Goal: Information Seeking & Learning: Learn about a topic

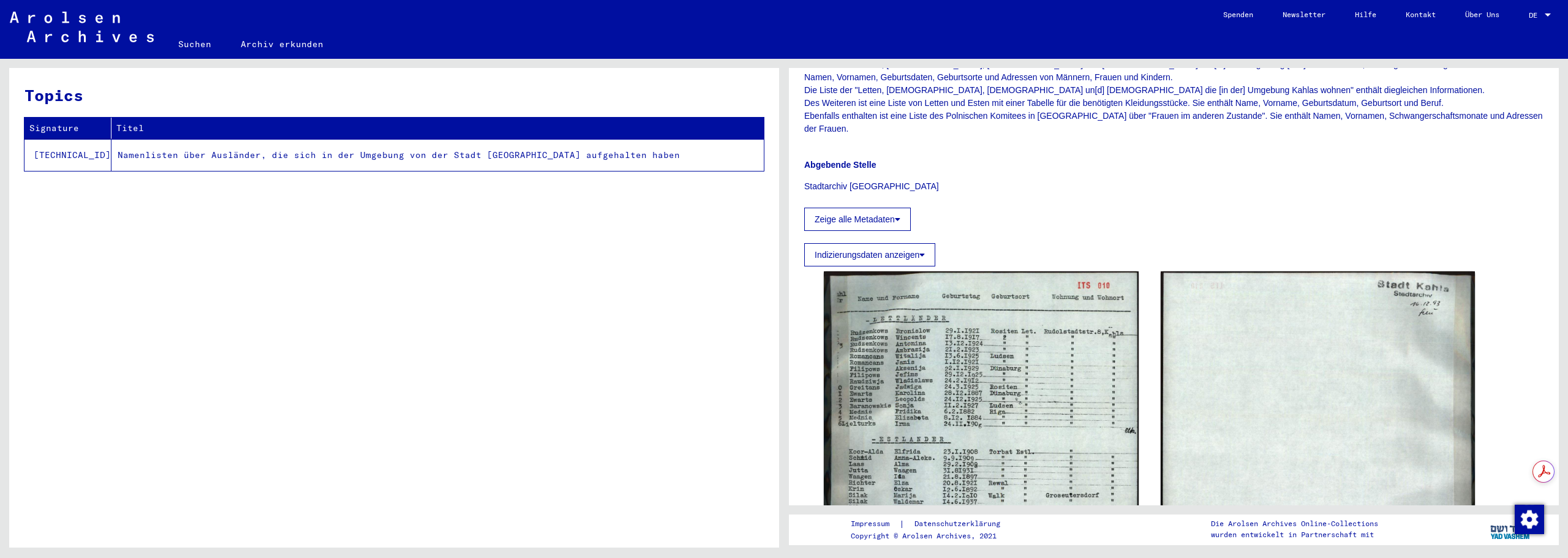
scroll to position [409, 0]
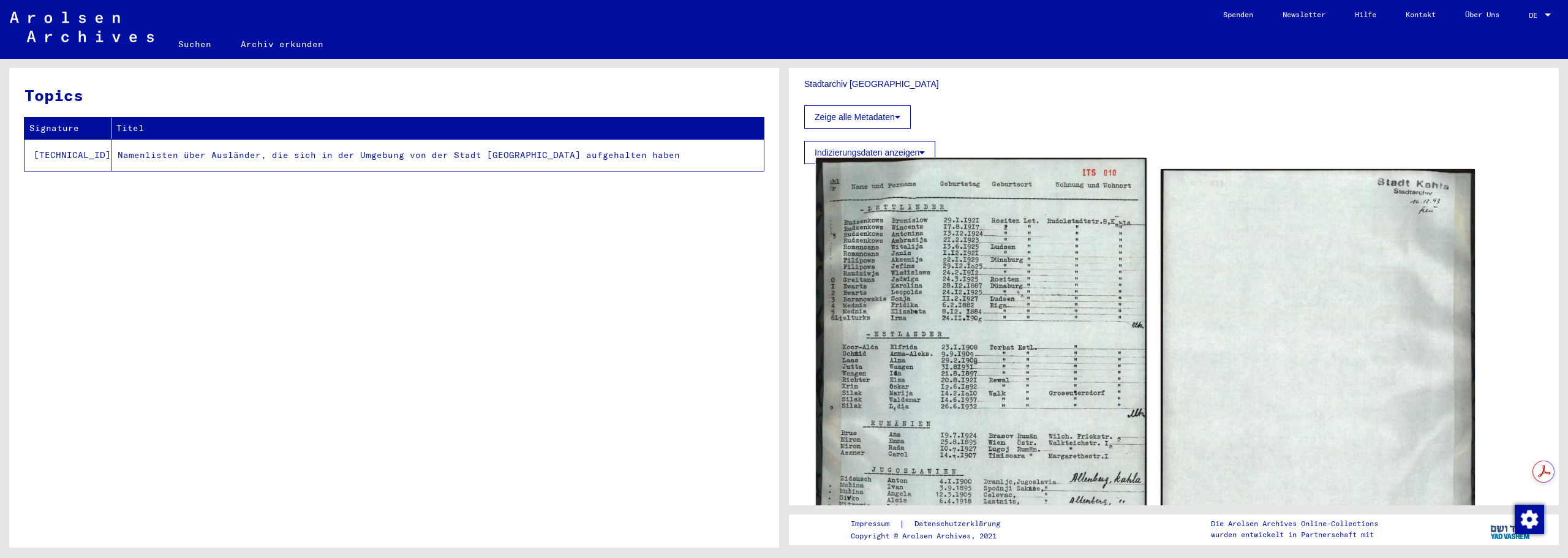
click at [948, 392] on img at bounding box center [981, 385] width 330 height 454
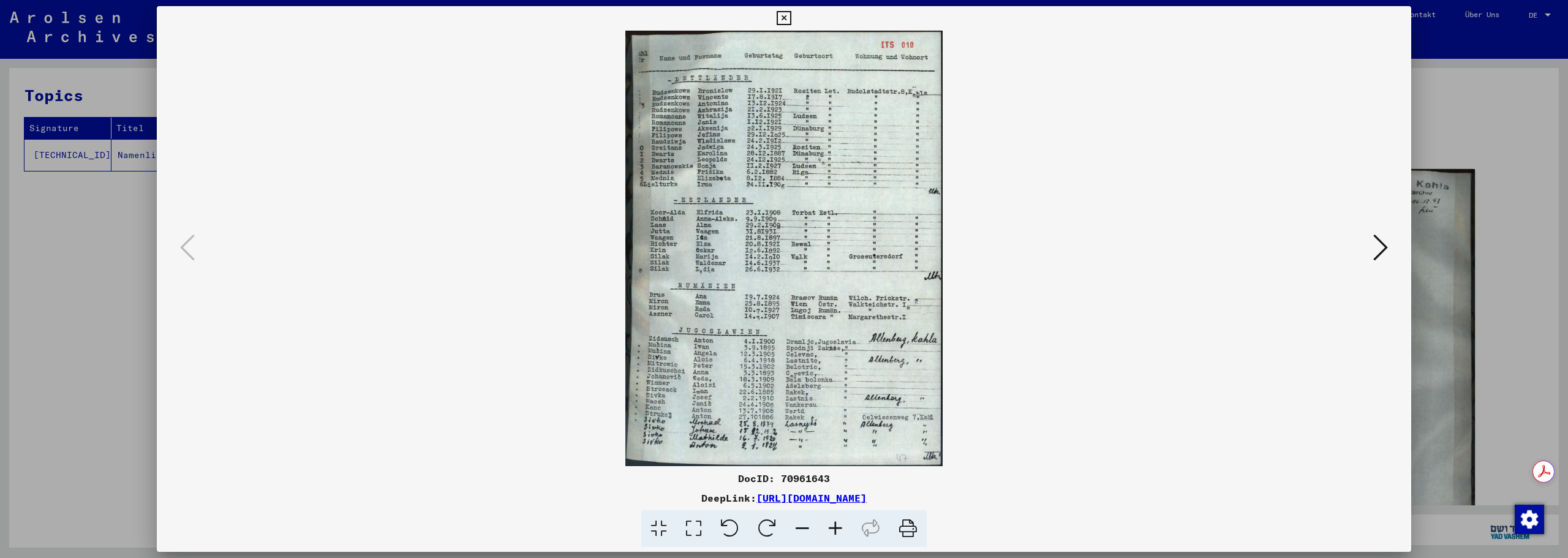
click at [838, 533] on icon at bounding box center [835, 529] width 33 height 38
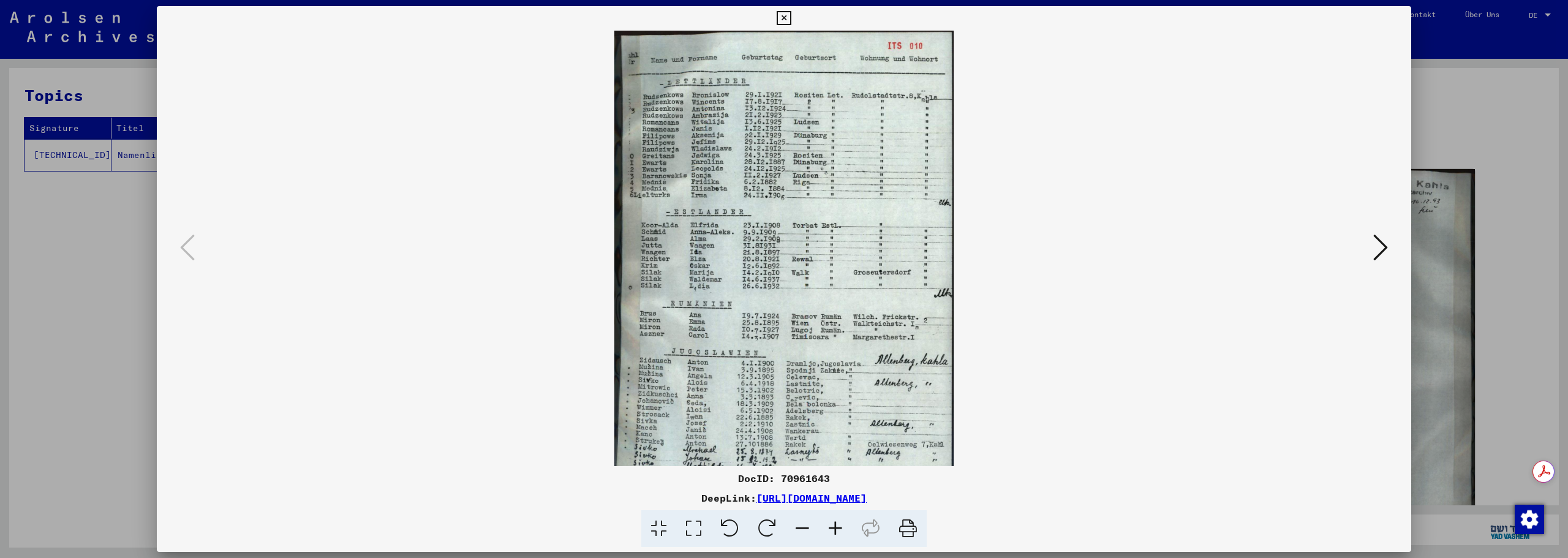
click at [838, 533] on icon at bounding box center [835, 529] width 33 height 38
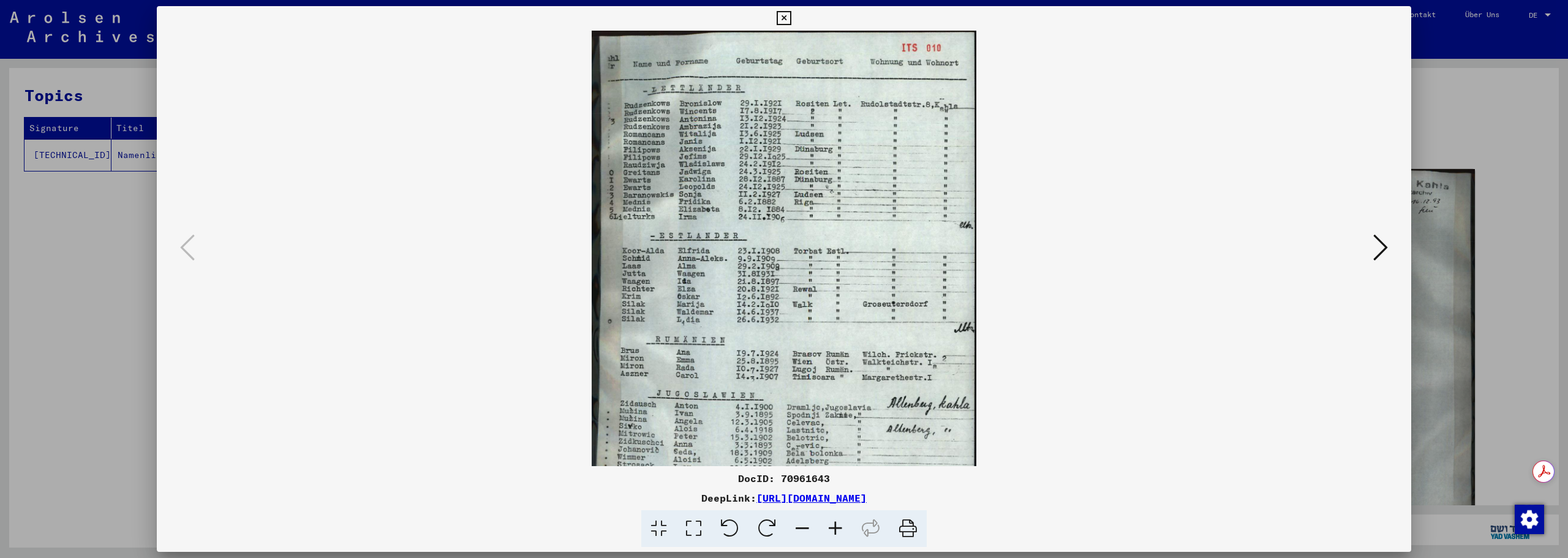
click at [838, 533] on icon at bounding box center [835, 529] width 33 height 38
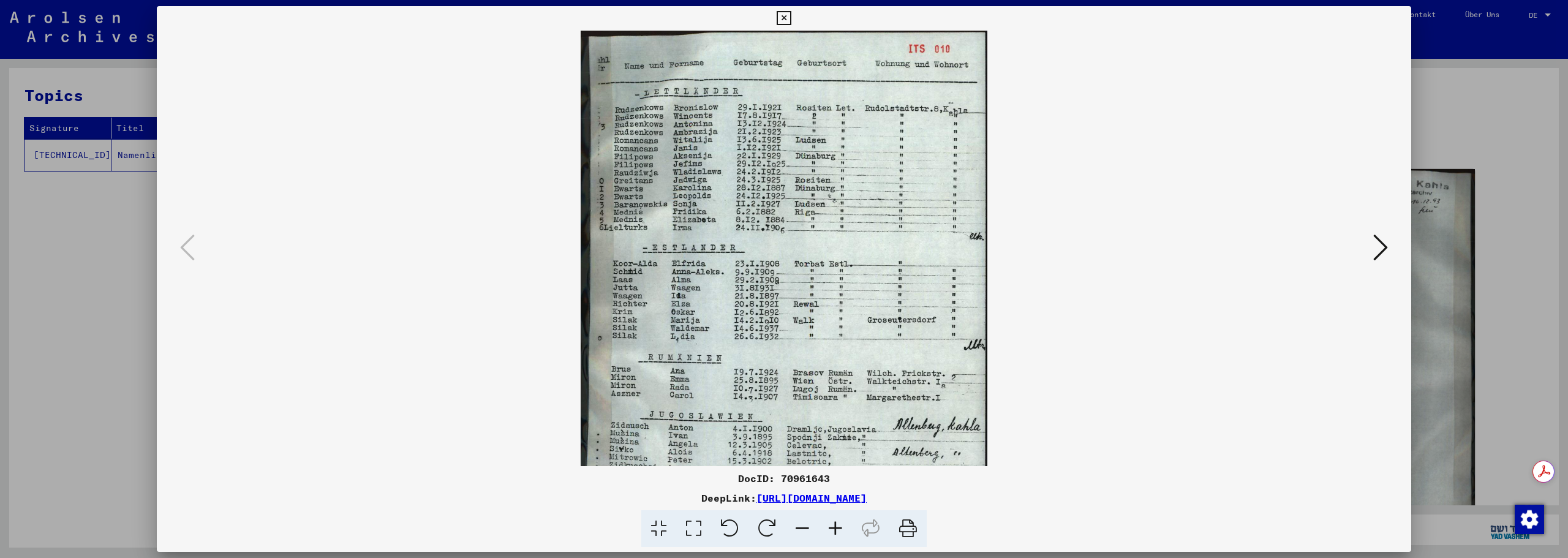
click at [838, 533] on icon at bounding box center [835, 529] width 33 height 38
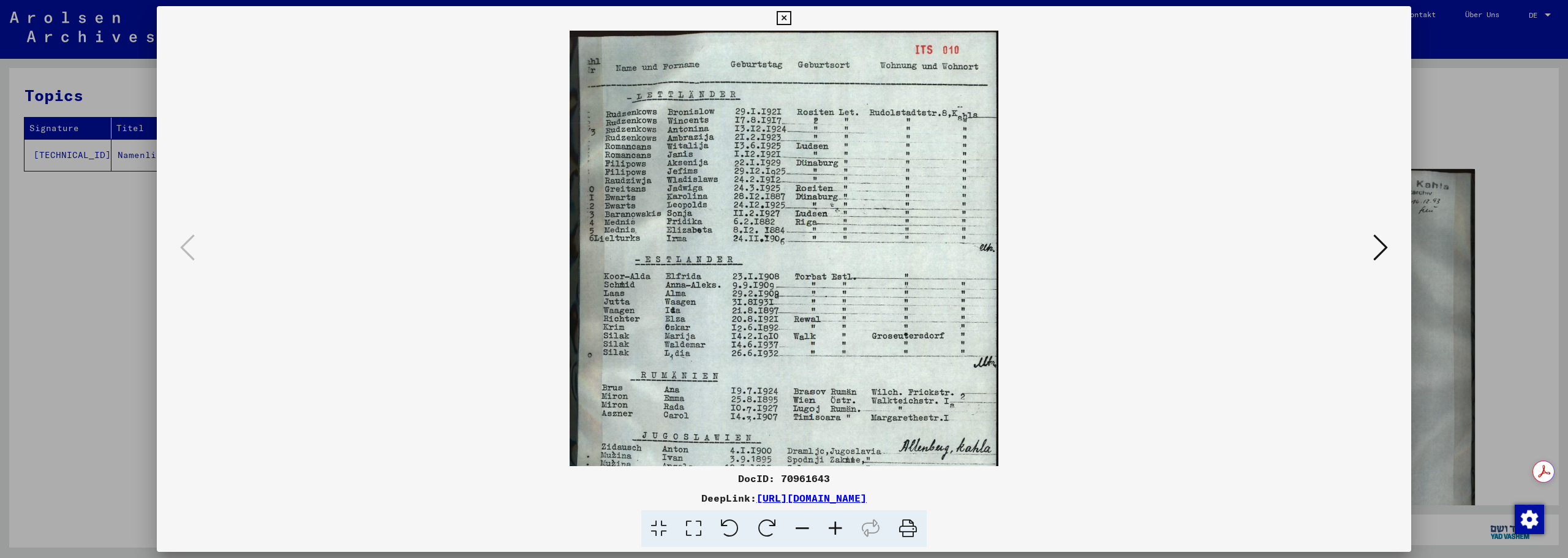
click at [838, 533] on icon at bounding box center [835, 529] width 33 height 38
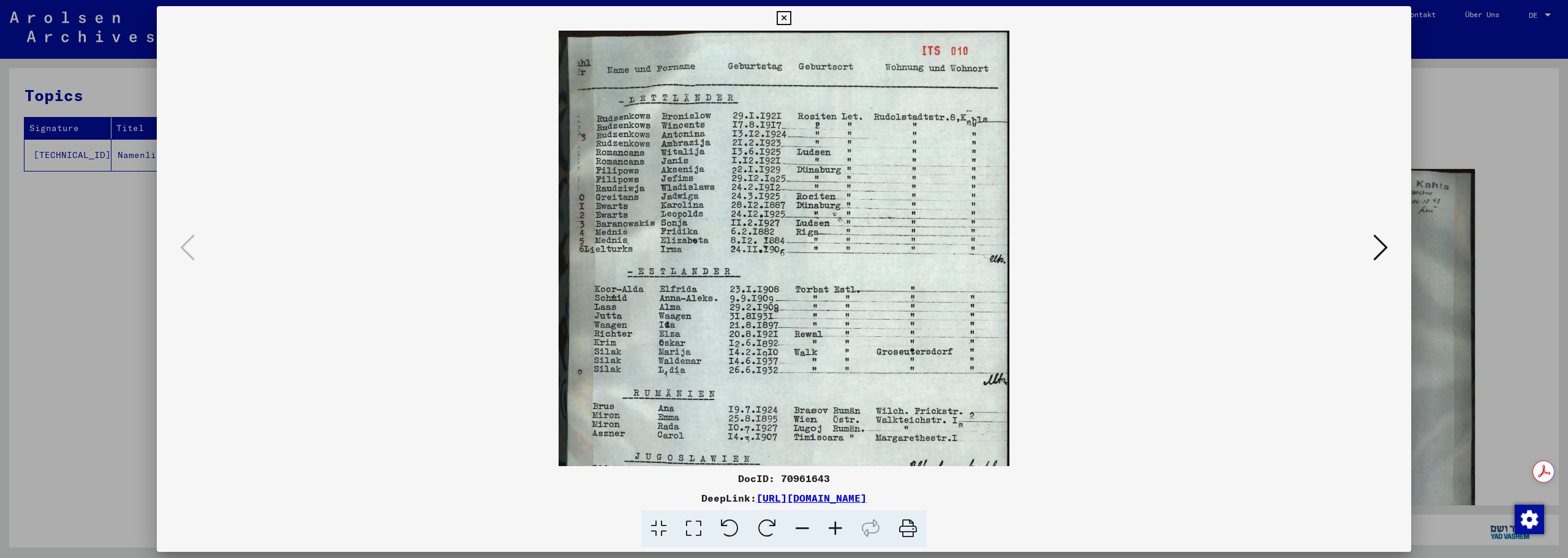
click at [838, 533] on icon at bounding box center [835, 529] width 33 height 38
